Goal: Task Accomplishment & Management: Manage account settings

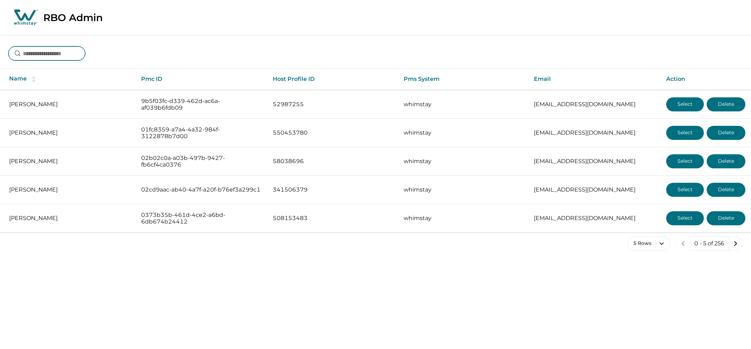
click at [64, 51] on input at bounding box center [46, 53] width 77 height 14
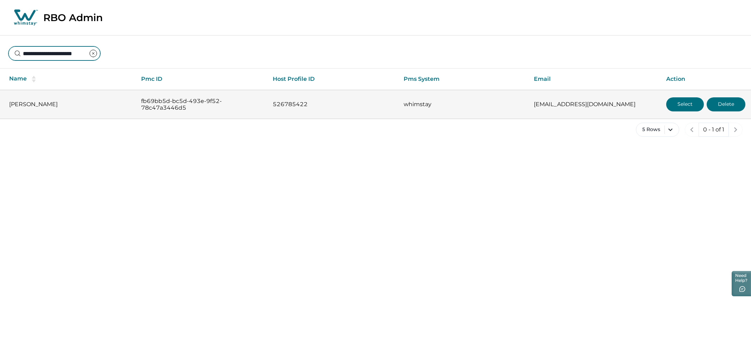
type input "**********"
click at [114, 100] on td "[PERSON_NAME]" at bounding box center [67, 104] width 135 height 29
click at [688, 101] on button "Select" at bounding box center [685, 104] width 38 height 14
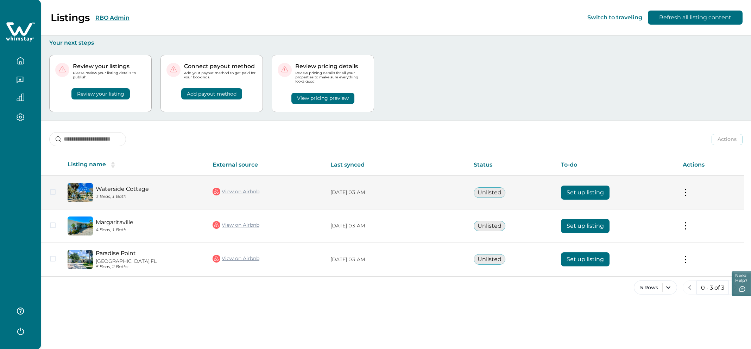
click at [241, 191] on link "View on Airbnb" at bounding box center [236, 191] width 47 height 9
click at [686, 191] on button at bounding box center [686, 192] width 6 height 7
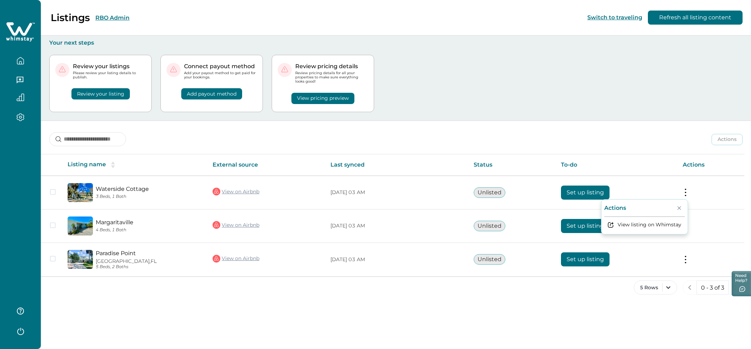
click at [589, 129] on div "Actions Actions Publish listing Unlist listing" at bounding box center [396, 134] width 710 height 26
